Goal: Task Accomplishment & Management: Manage account settings

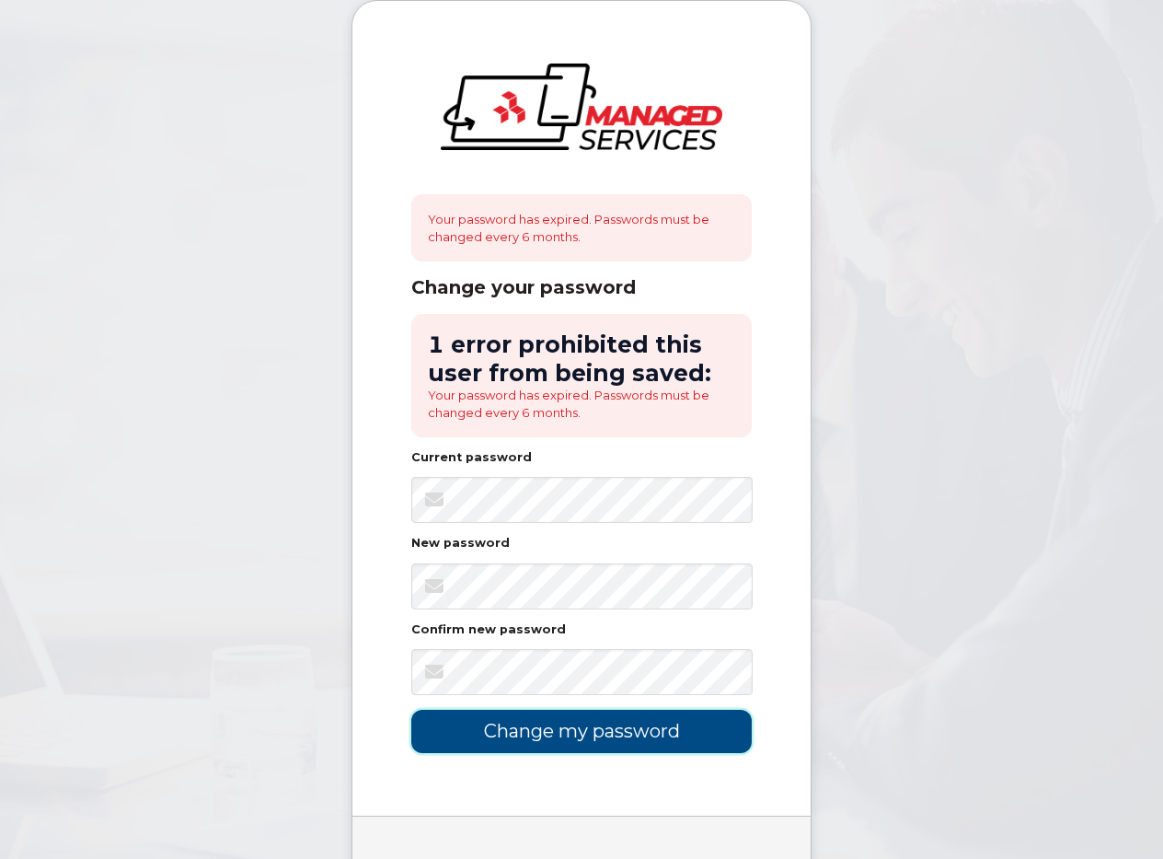
click at [598, 727] on input "Change my password" at bounding box center [581, 731] width 341 height 43
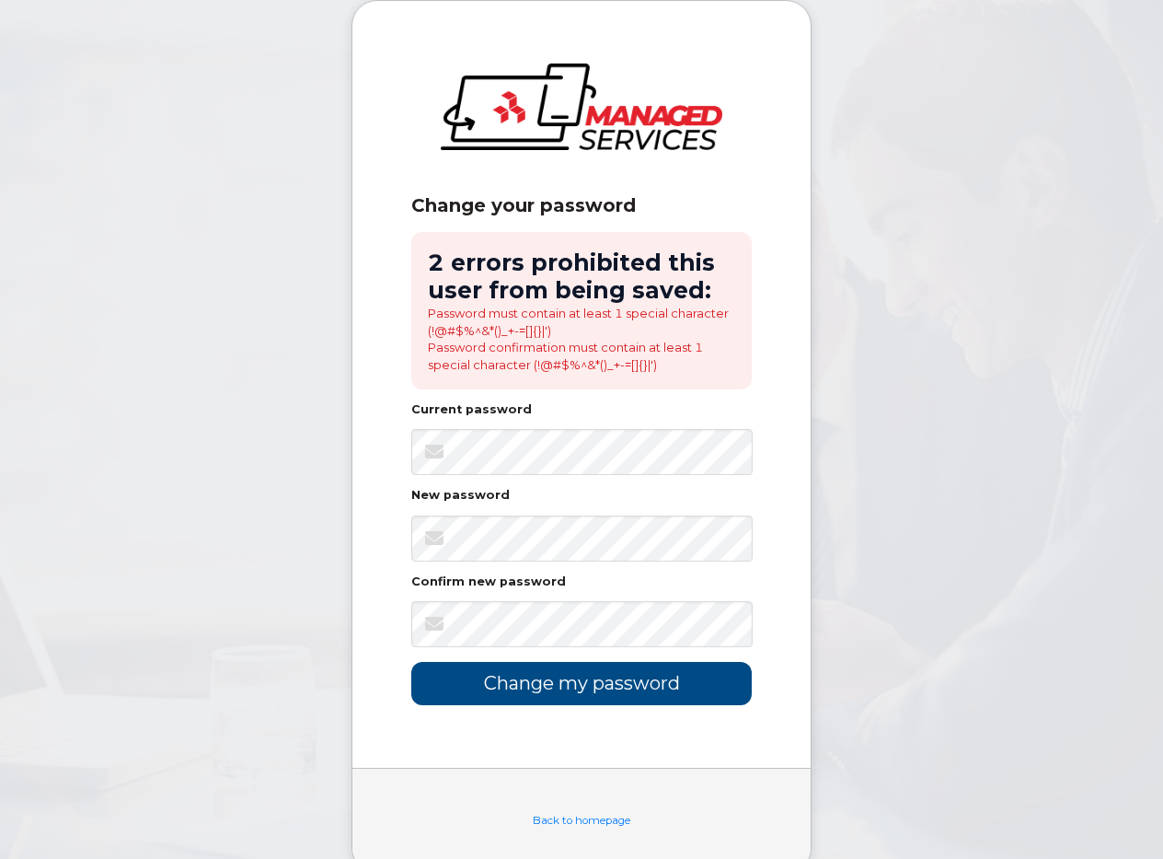
click at [264, 254] on body "Change your password 2 errors prohibited this user from being saved: Password m…" at bounding box center [581, 450] width 1163 height 901
click at [582, 820] on link "Back to homepage" at bounding box center [582, 820] width 98 height 13
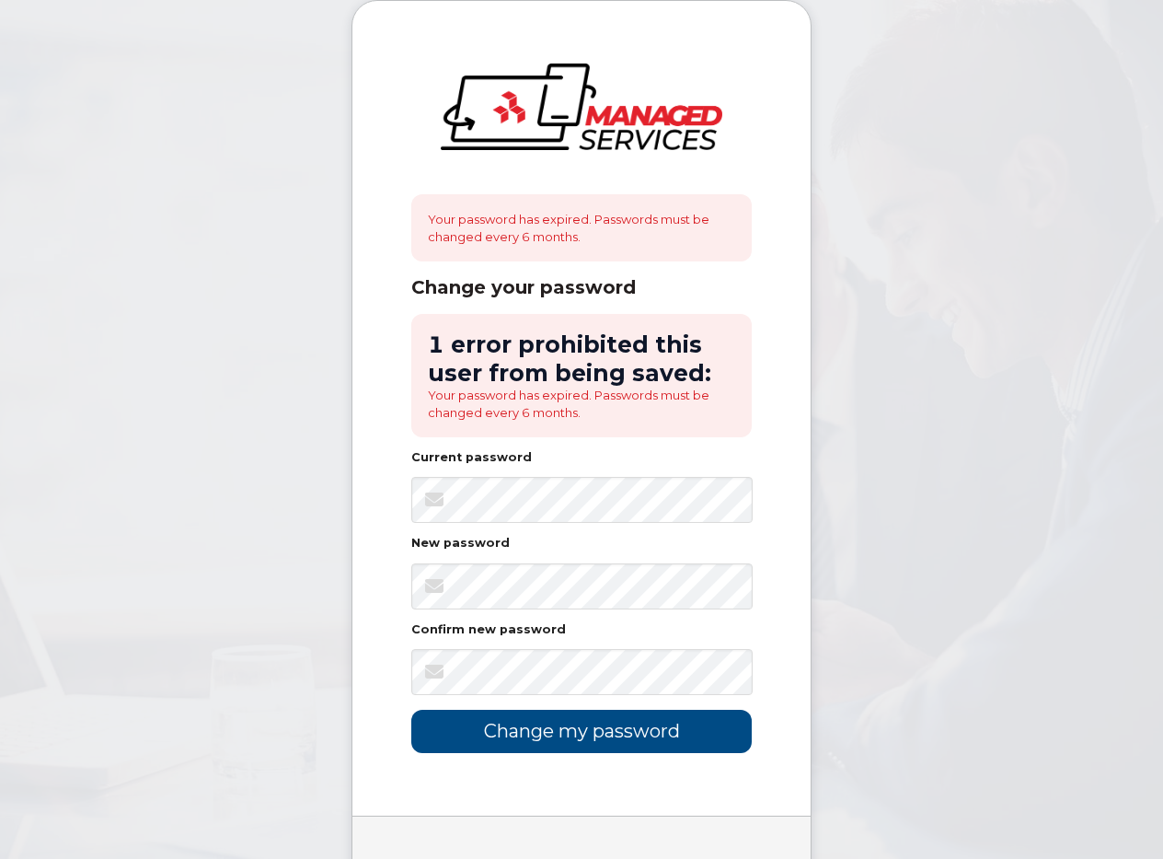
scroll to position [88, 0]
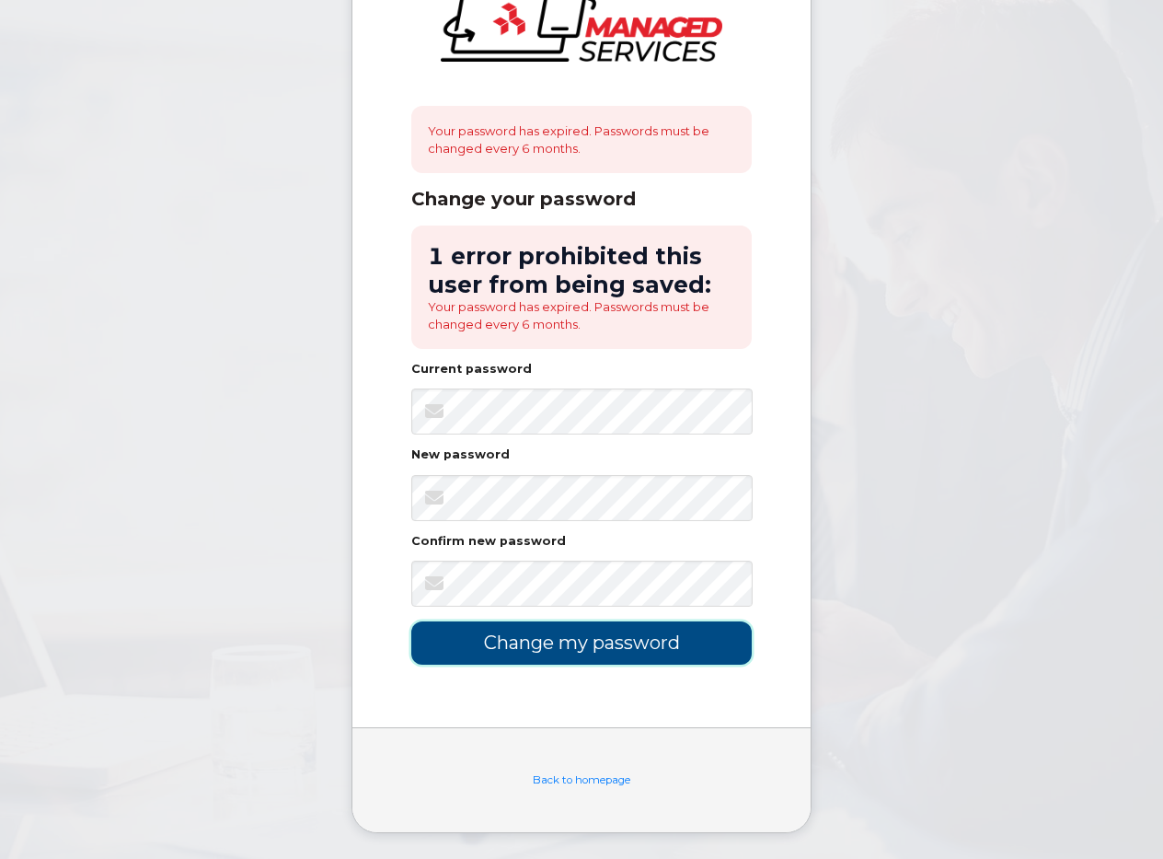
click at [608, 647] on input "Change my password" at bounding box center [581, 642] width 341 height 43
click at [572, 375] on div "Current password" at bounding box center [581, 373] width 341 height 19
click at [596, 772] on div "Back to homepage" at bounding box center [581, 780] width 341 height 16
click at [597, 780] on link "Back to homepage" at bounding box center [582, 779] width 98 height 13
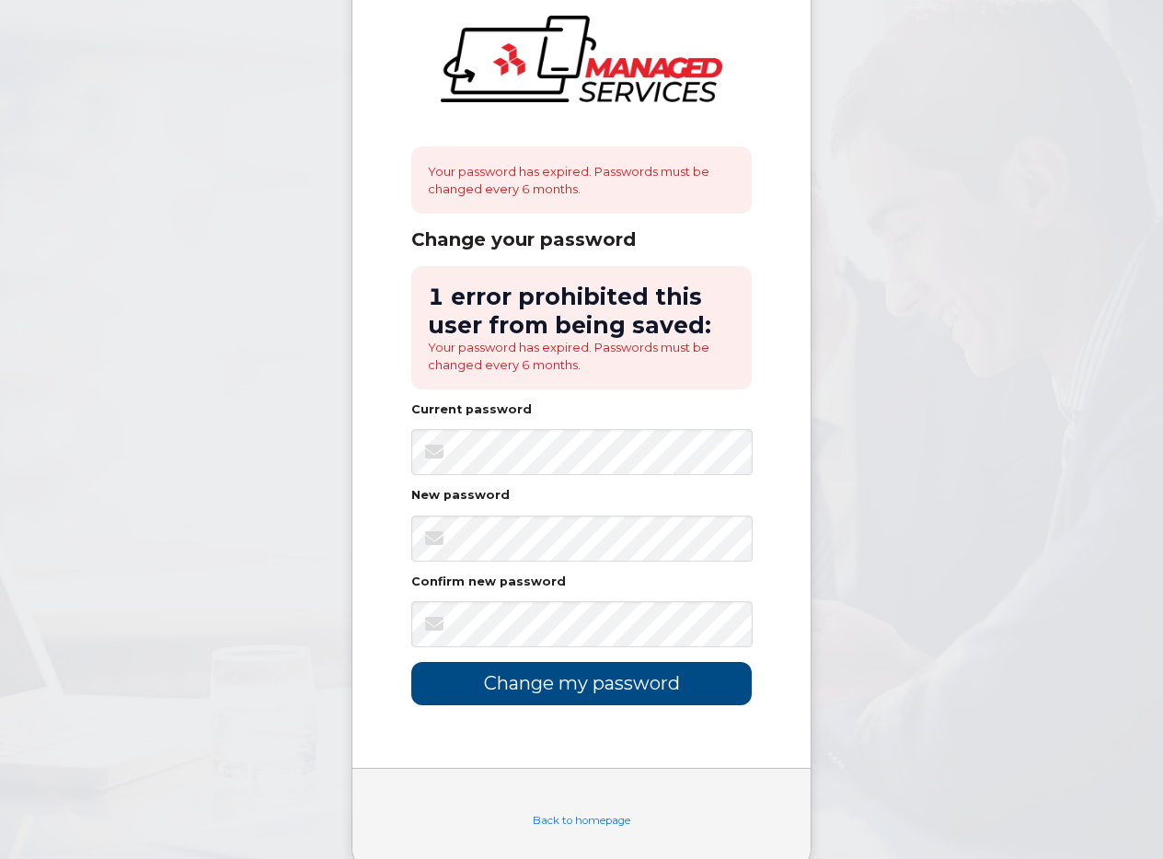
scroll to position [88, 0]
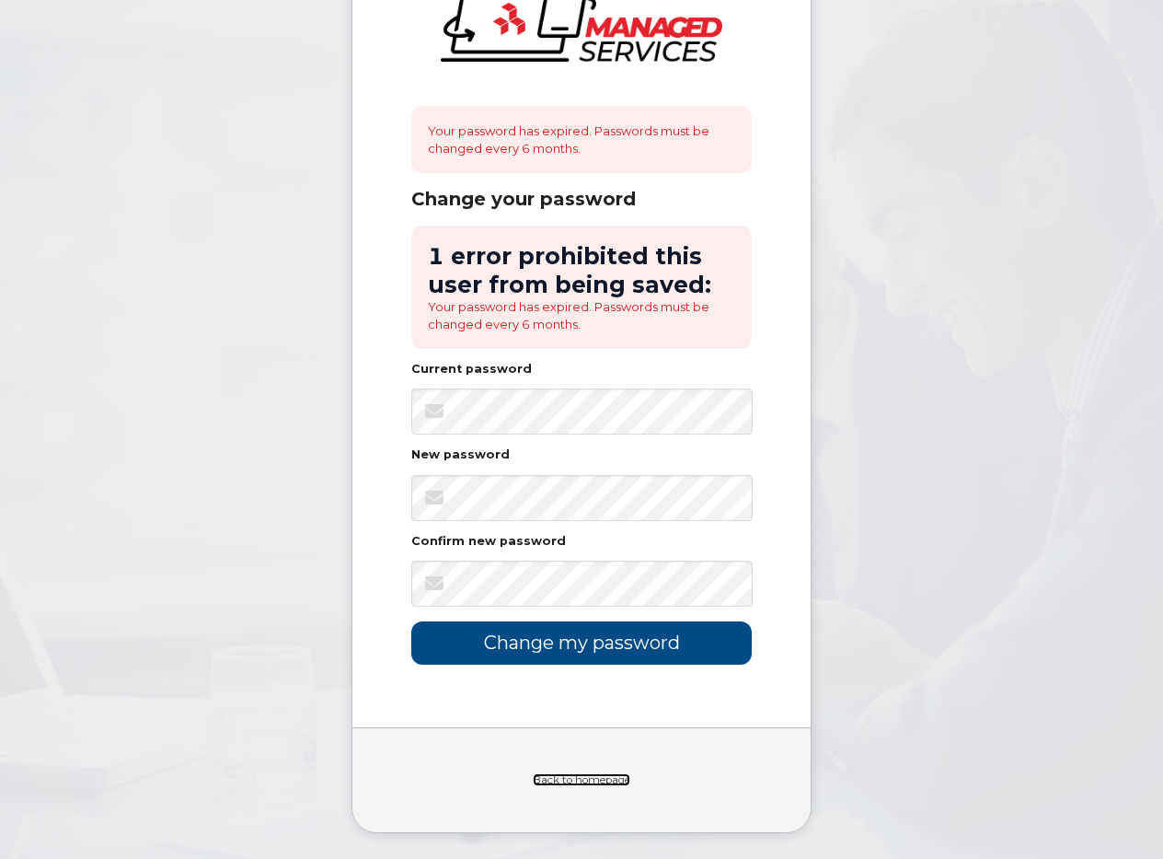
click at [586, 782] on link "Back to homepage" at bounding box center [582, 779] width 98 height 13
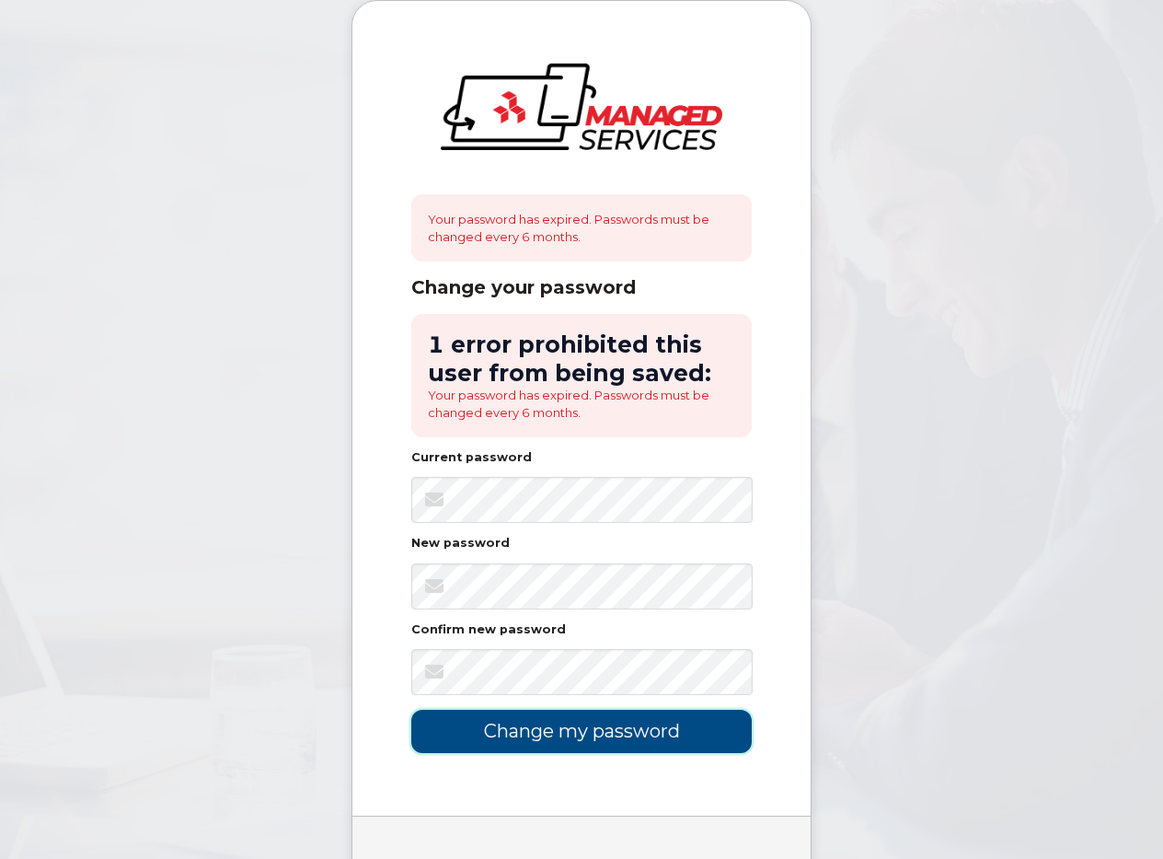
click at [596, 732] on input "Change my password" at bounding box center [581, 731] width 341 height 43
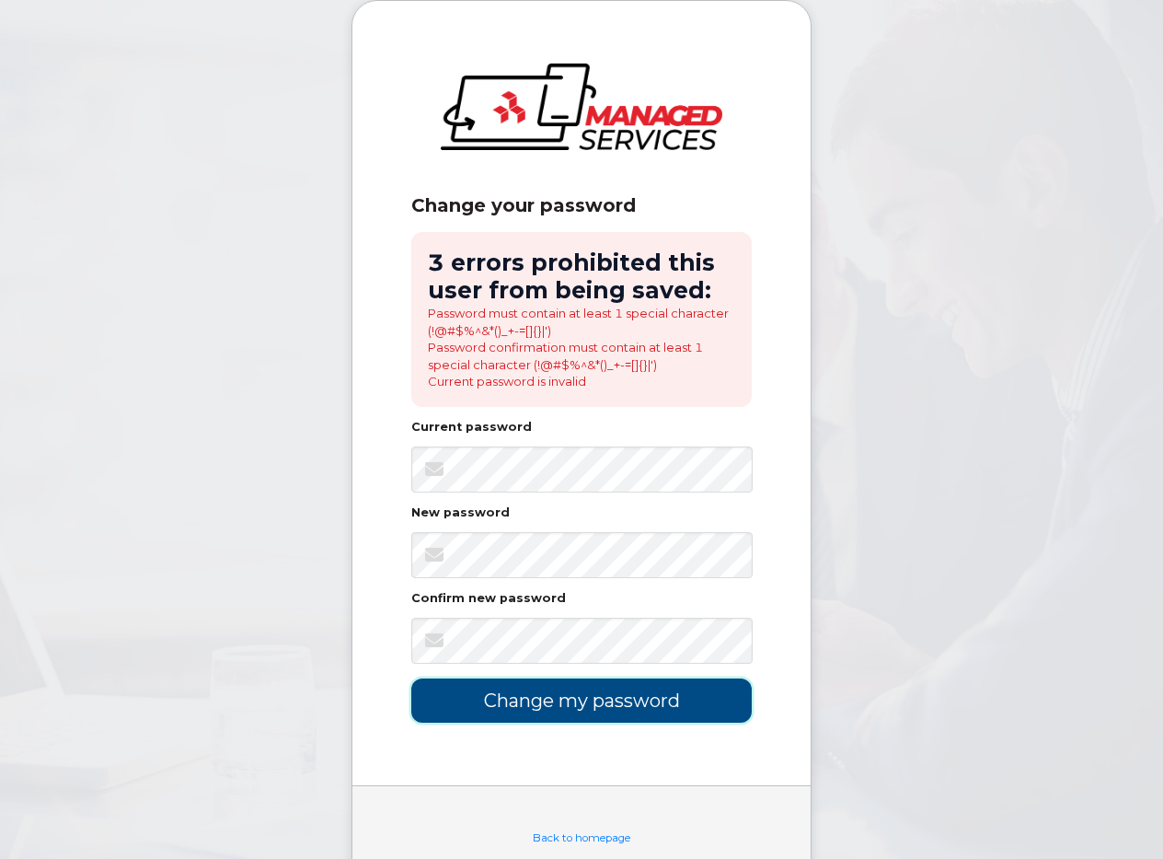
click at [534, 688] on input "Change my password" at bounding box center [581, 699] width 341 height 43
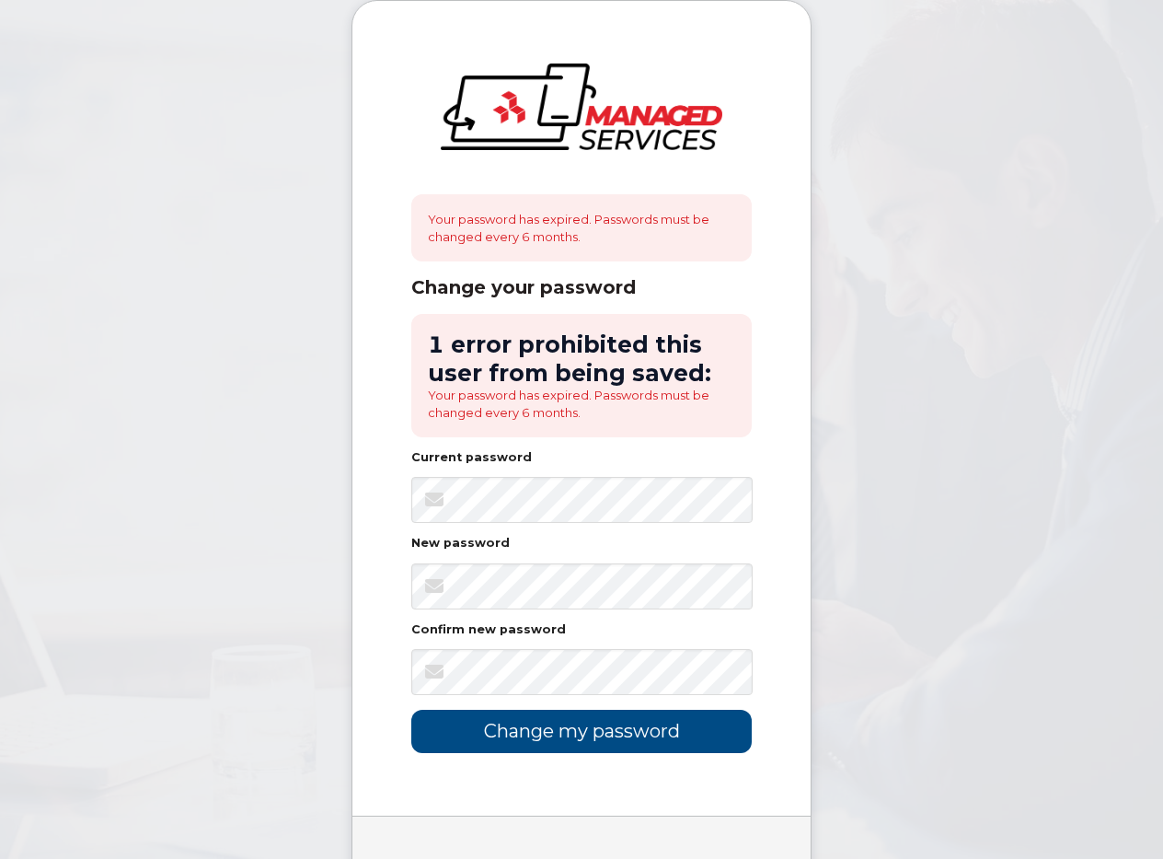
click at [572, 220] on div "Your password has expired. Passwords must be changed every 6 months." at bounding box center [581, 227] width 341 height 67
click at [740, 586] on span at bounding box center [742, 586] width 15 height 15
click at [575, 732] on input "Change my password" at bounding box center [581, 731] width 341 height 43
click at [573, 725] on input "Change my password" at bounding box center [581, 731] width 341 height 43
